Goal: Task Accomplishment & Management: Use online tool/utility

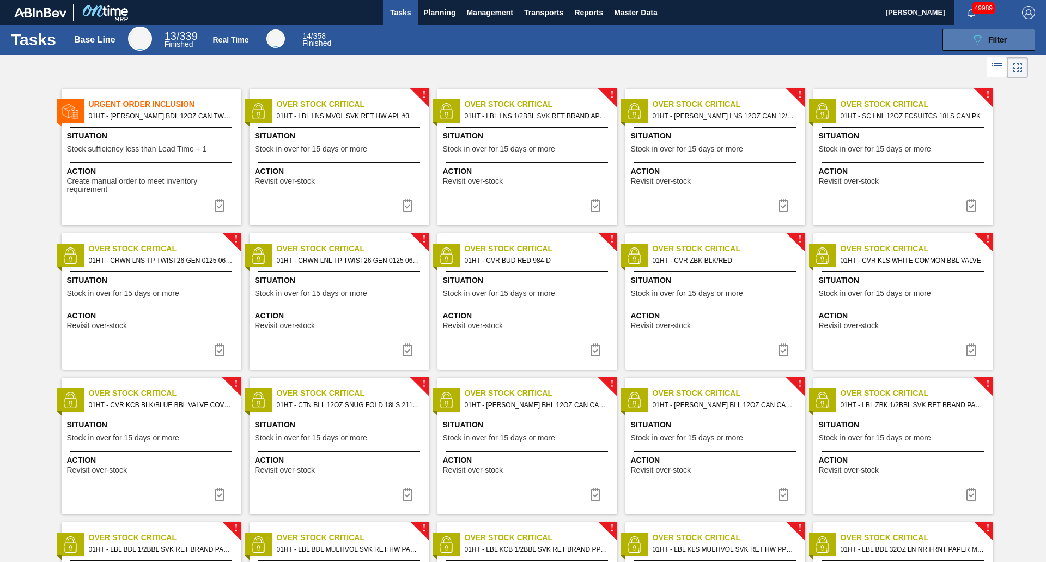
click at [971, 43] on icon "089F7B8B-B2A5-4AFE-B5C0-19BA573D28AC" at bounding box center [977, 39] width 13 height 13
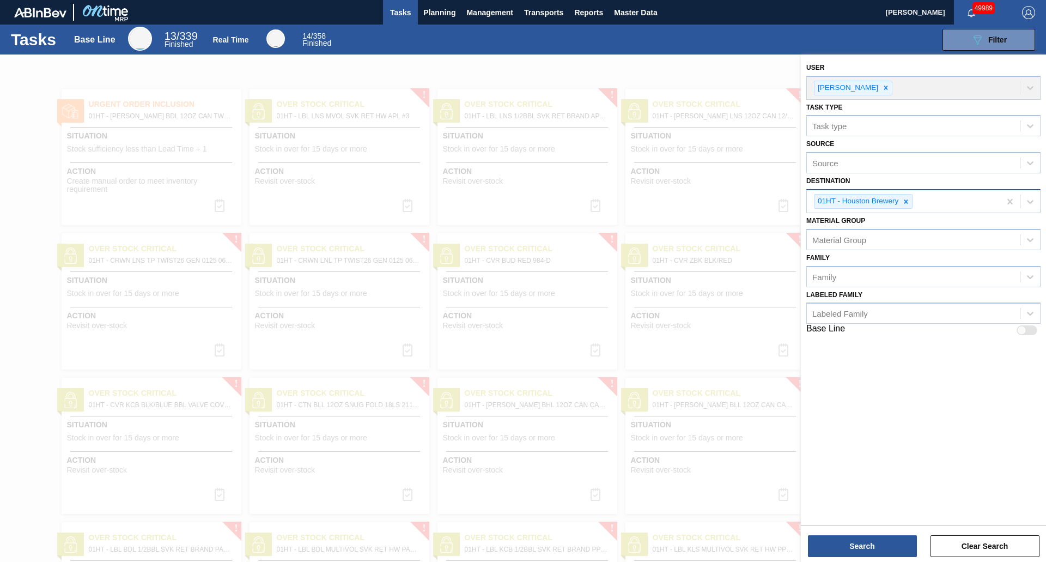
click at [907, 203] on icon at bounding box center [906, 202] width 8 height 8
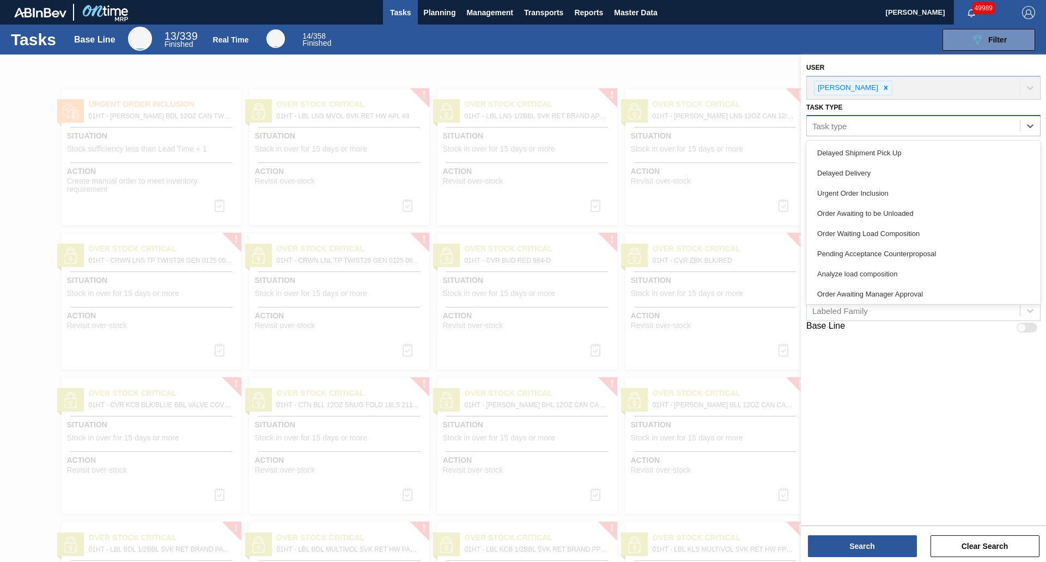
click at [846, 127] on div "Task type" at bounding box center [829, 125] width 34 height 9
click at [877, 189] on div "Urgent Order Inclusion" at bounding box center [923, 193] width 234 height 20
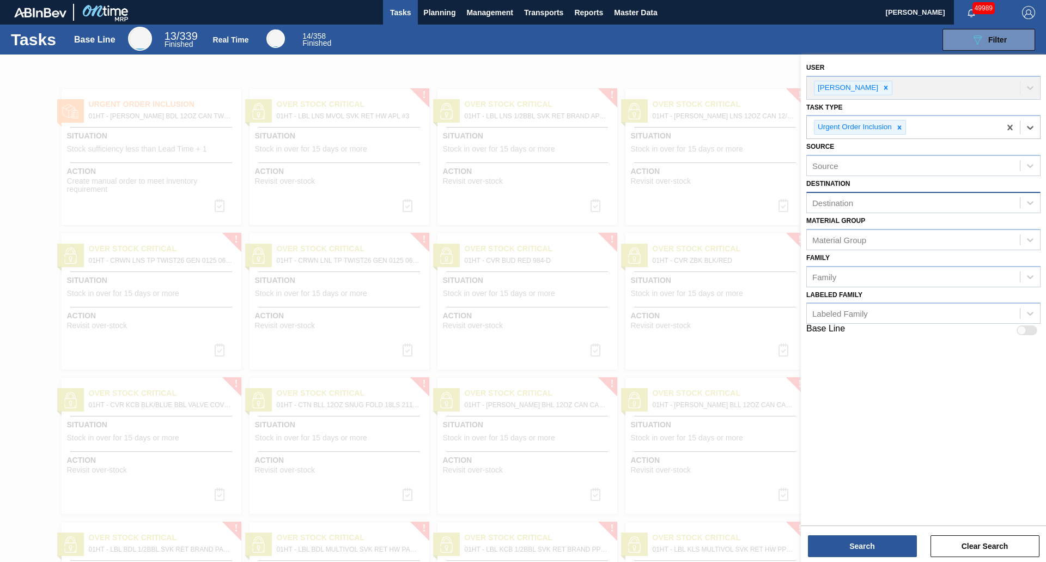
click at [878, 201] on div "Destination" at bounding box center [913, 202] width 213 height 16
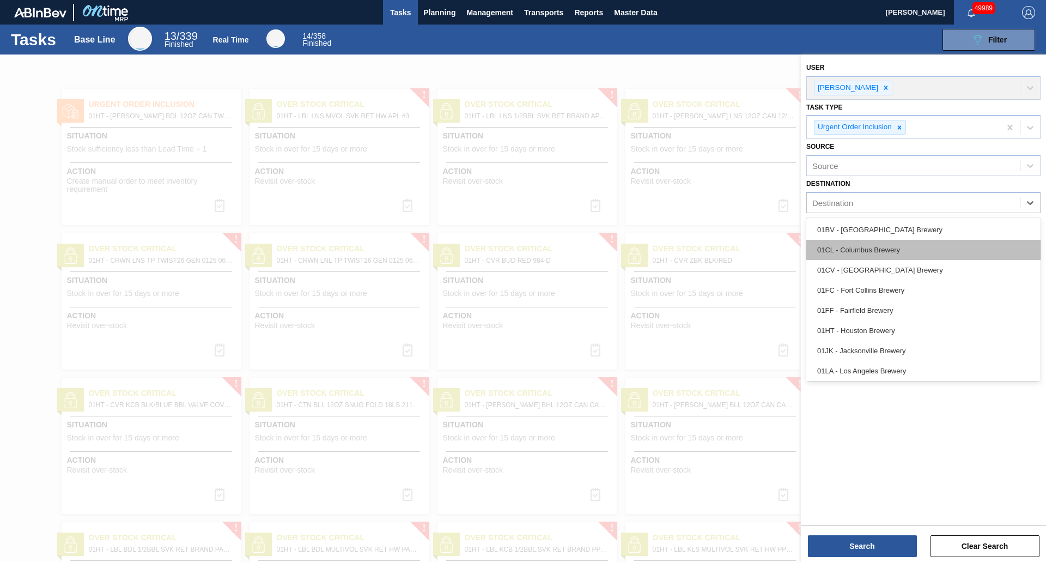
click at [876, 242] on div "01CL - Columbus Brewery" at bounding box center [923, 250] width 234 height 20
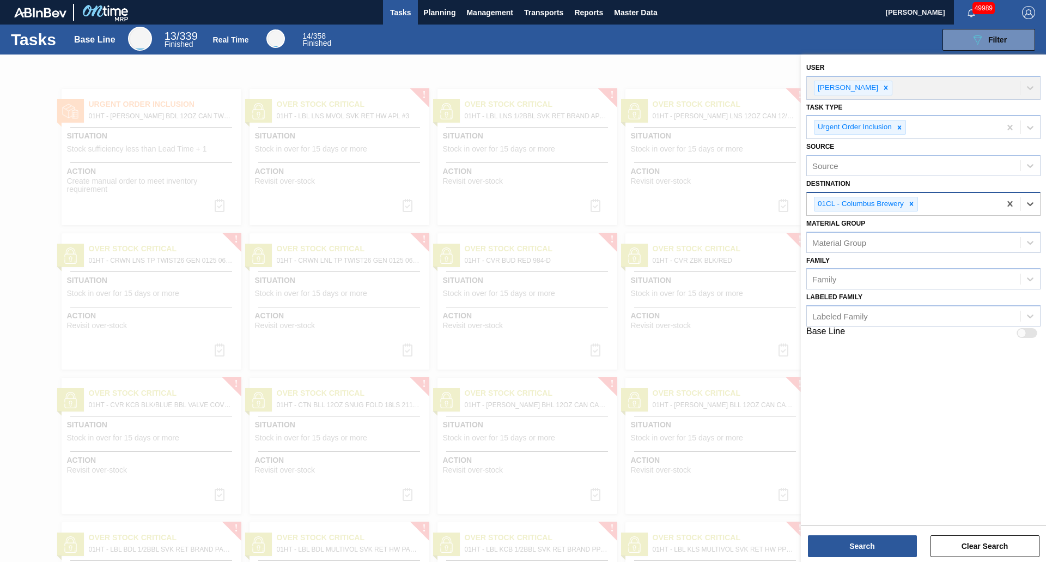
click at [968, 208] on div "01CL - Columbus Brewery" at bounding box center [903, 204] width 193 height 22
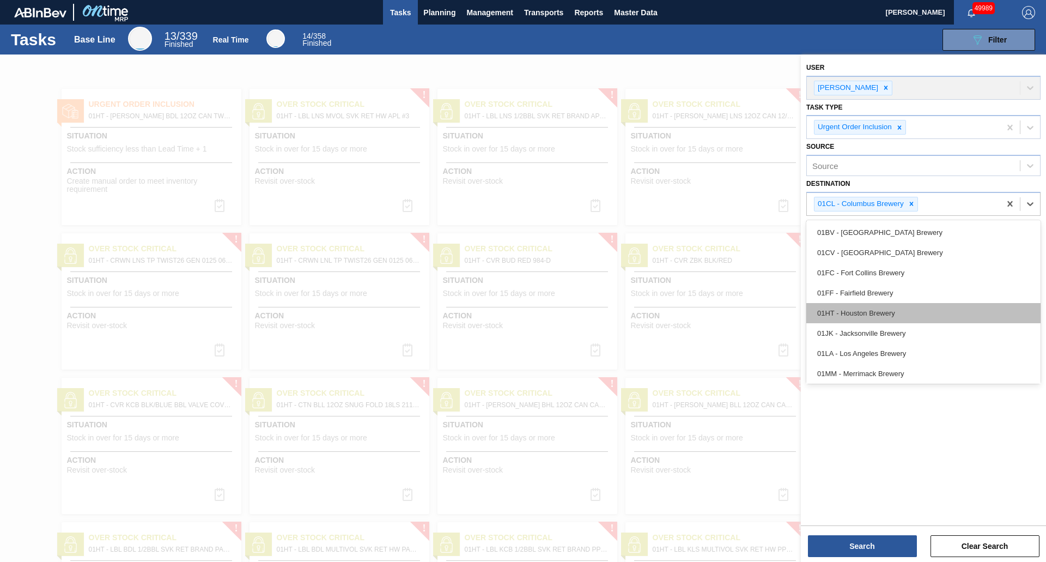
click at [896, 307] on div "01HT - Houston Brewery" at bounding box center [923, 313] width 234 height 20
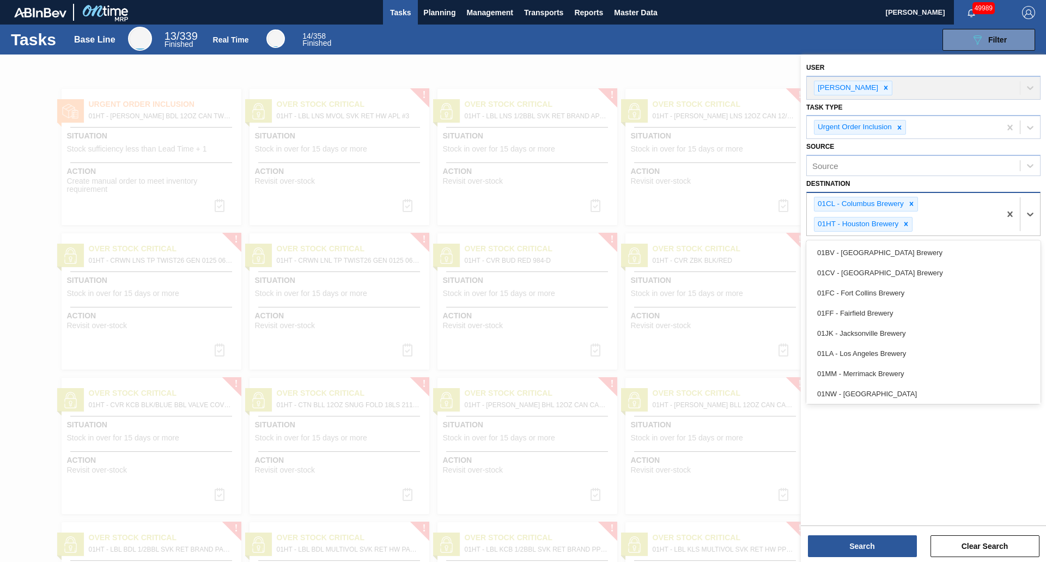
click at [962, 216] on div "01CL - Columbus Brewery 01HT - Houston Brewery" at bounding box center [903, 214] width 193 height 42
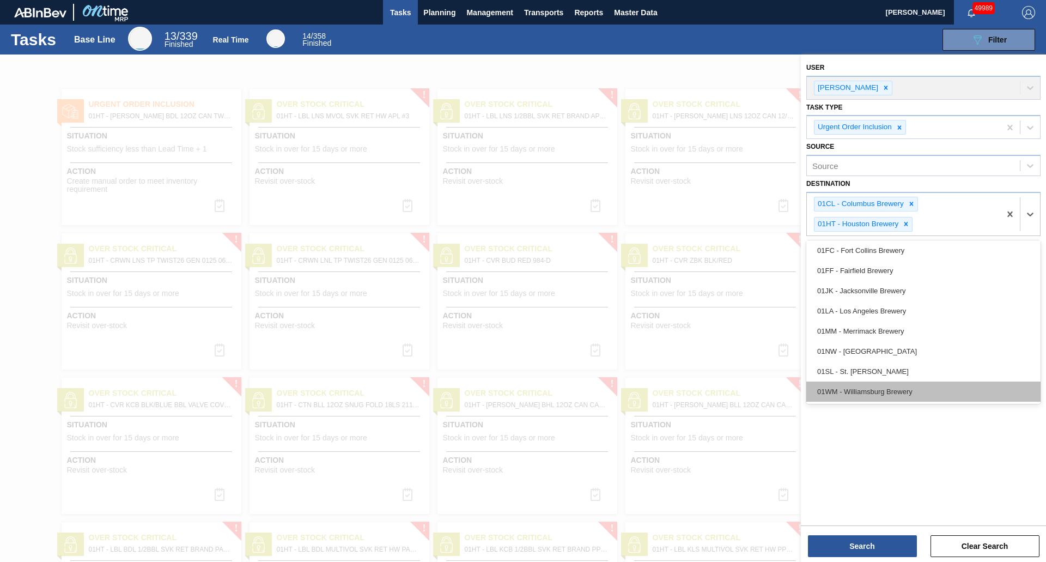
click at [873, 388] on div "01WM - Williamsburg Brewery" at bounding box center [923, 391] width 234 height 20
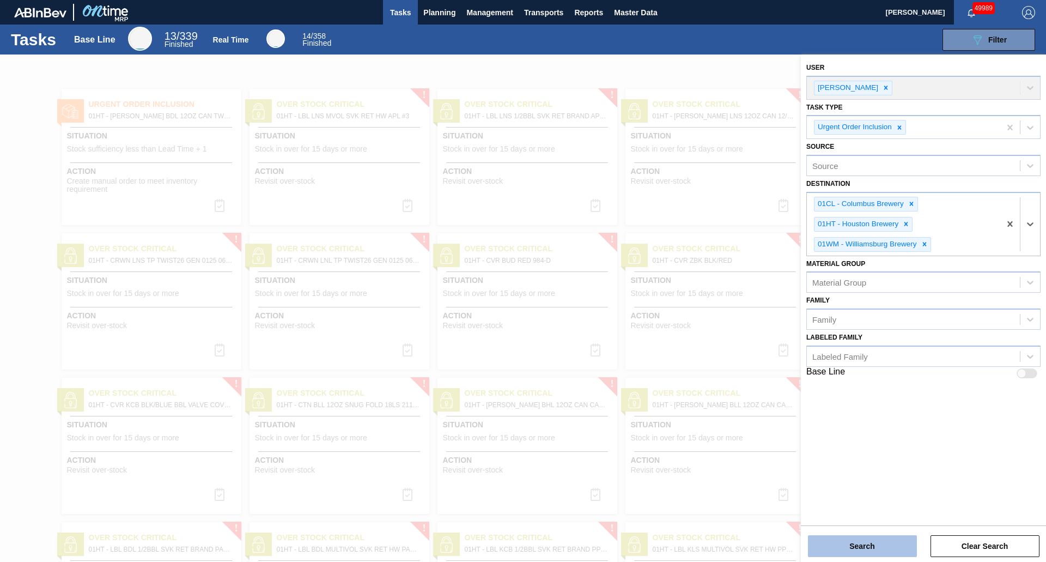
click at [852, 539] on button "Search" at bounding box center [862, 546] width 109 height 22
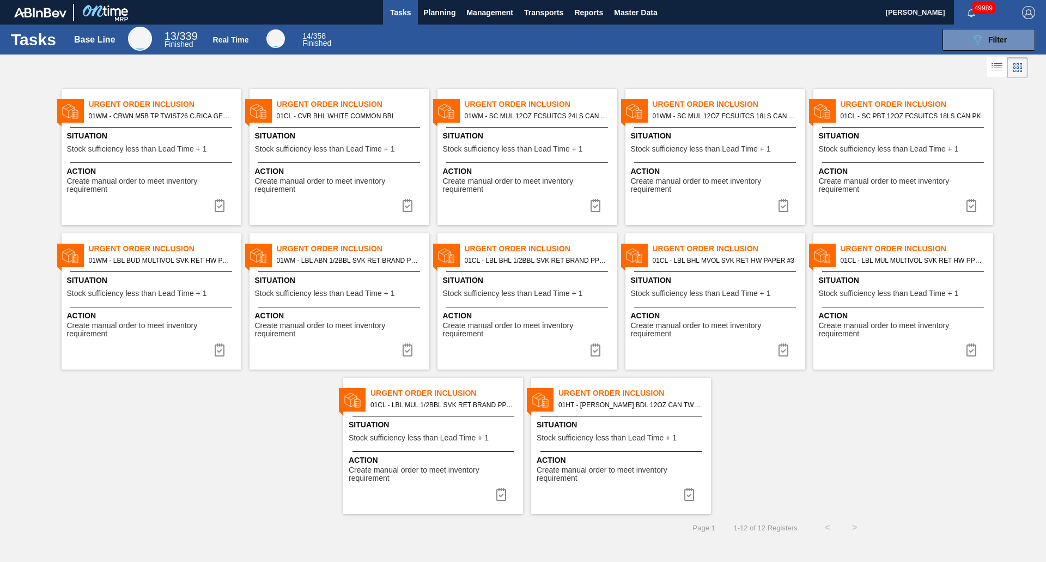
drag, startPoint x: 239, startPoint y: 344, endPoint x: 117, endPoint y: 449, distance: 161.4
click at [117, 449] on div "Urgent Order Inclusion 01WM - CRWN M5B TP TWIST26 C.RICA GEN 0823 TWST Situatio…" at bounding box center [523, 297] width 1046 height 433
click at [344, 165] on div "Action Create manual order to meet inventory requirement" at bounding box center [340, 178] width 180 height 32
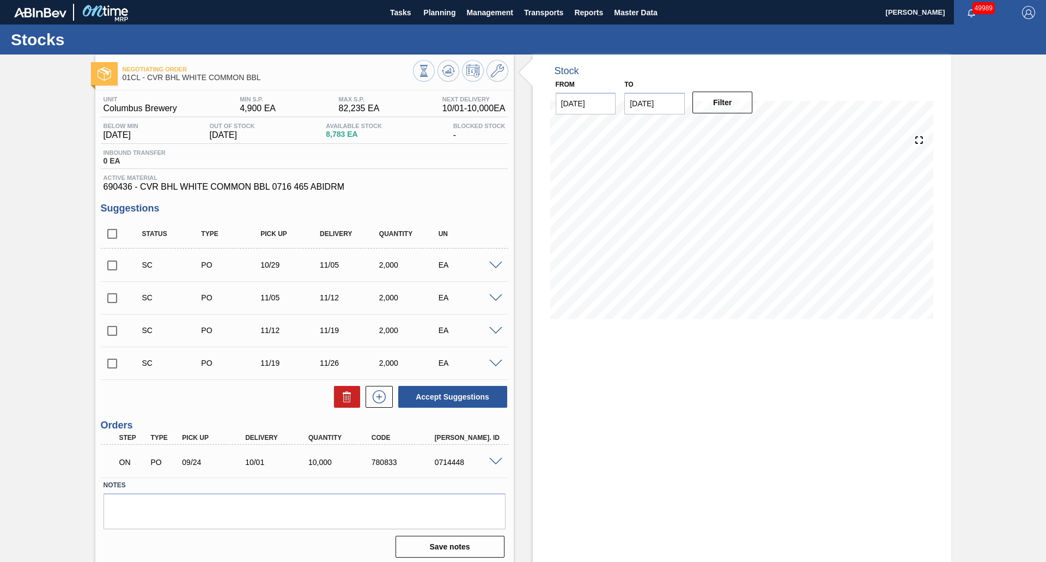
click at [649, 105] on input "[DATE]" at bounding box center [654, 104] width 60 height 22
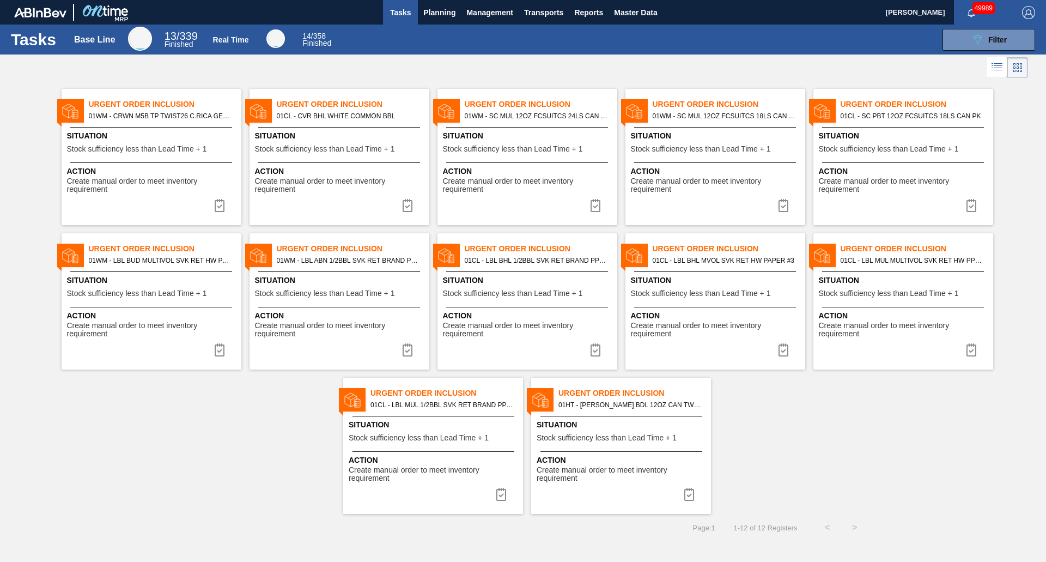
click at [612, 431] on div "Situation Stock sufficiency less than Lead Time + 1" at bounding box center [623, 432] width 172 height 27
